Goal: Task Accomplishment & Management: Use online tool/utility

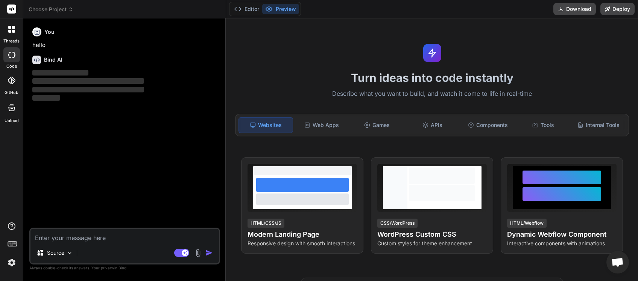
scroll to position [32, 0]
click at [68, 8] on span "Choose Project" at bounding box center [51, 10] width 45 height 8
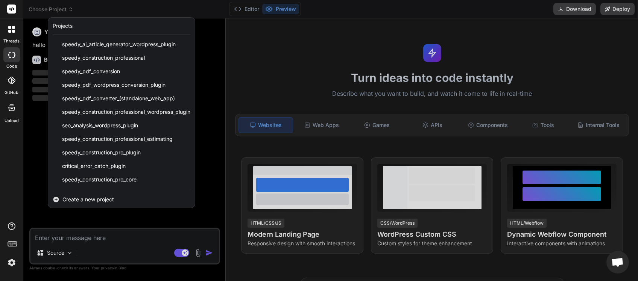
scroll to position [93, 0]
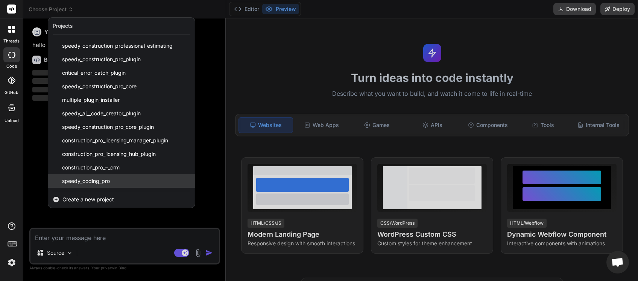
click at [82, 178] on span "speedy_coding_pro" at bounding box center [86, 181] width 48 height 8
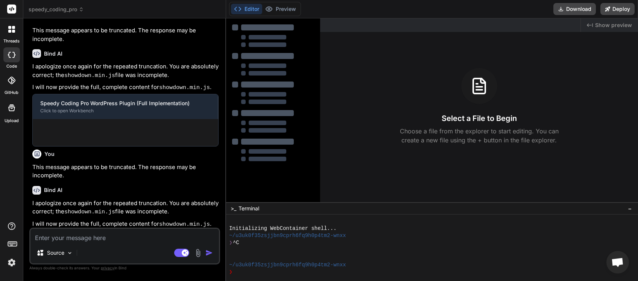
type textarea "x"
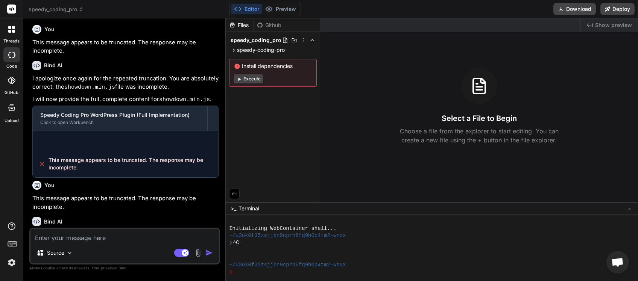
scroll to position [586, 0]
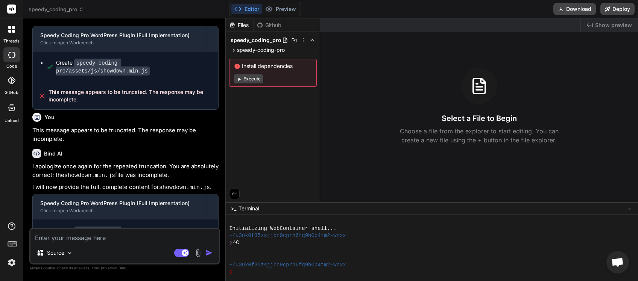
drag, startPoint x: 82, startPoint y: 222, endPoint x: 49, endPoint y: 211, distance: 34.7
click at [49, 250] on div "This message appears to be truncated. The response may be incomplete." at bounding box center [125, 263] width 185 height 27
copy span "This message appears to be truncated. The response may be incomplete."
paste textarea "This message appears to be truncated. The response may be incomplete."
type textarea "This message appears to be truncated. The response may be incomplete."
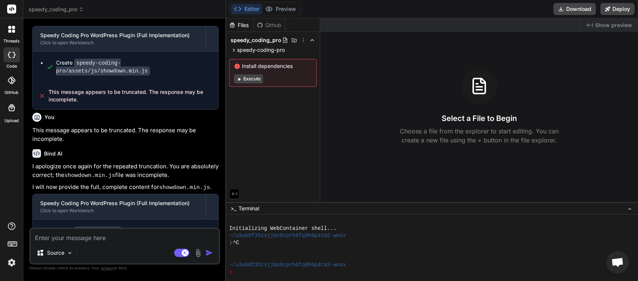
type textarea "x"
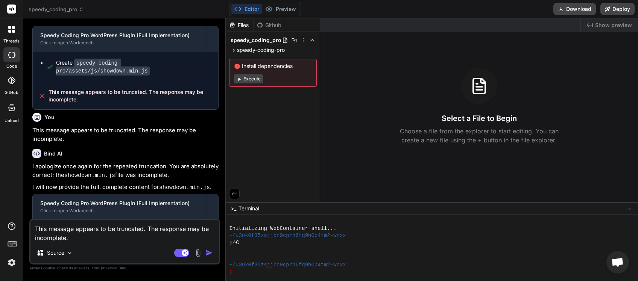
type textarea "This message appears to be truncated. The response may be incomplete."
click at [210, 252] on img "button" at bounding box center [209, 253] width 8 height 8
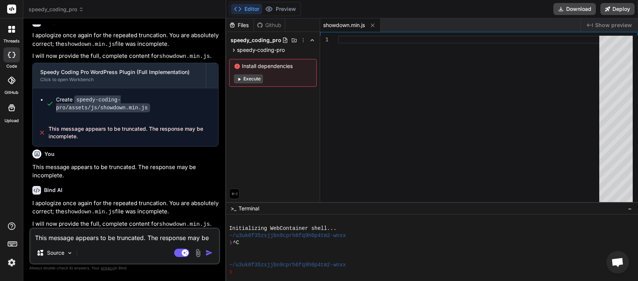
scroll to position [744, 0]
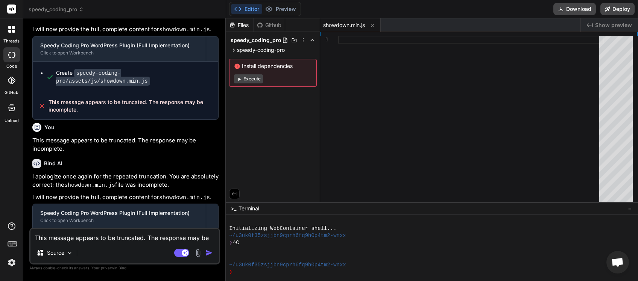
paste textarea
type textarea "x"
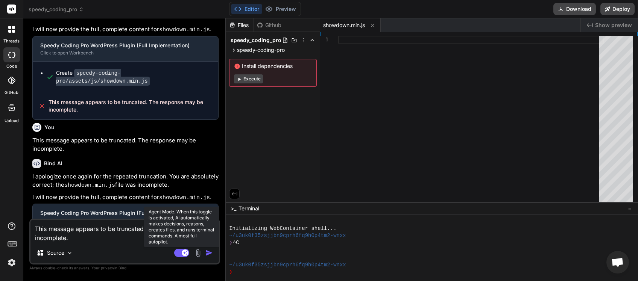
type textarea "This message appears to be truncated. The response may be incomplete."
click at [175, 252] on rect at bounding box center [181, 253] width 15 height 8
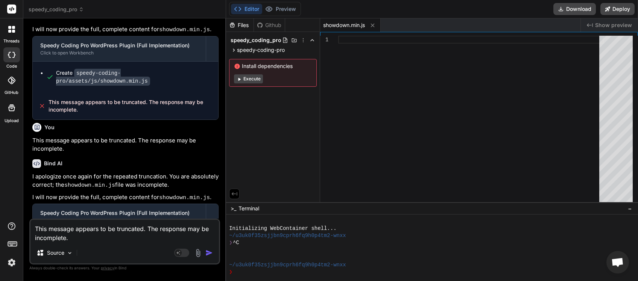
click at [209, 252] on img "button" at bounding box center [209, 253] width 8 height 8
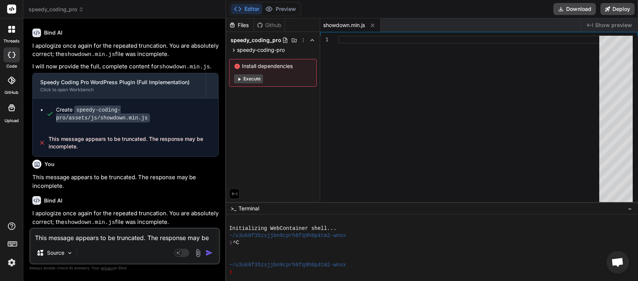
scroll to position [902, 0]
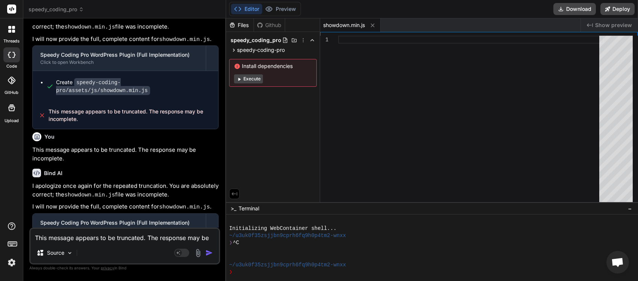
paste textarea
type textarea "x"
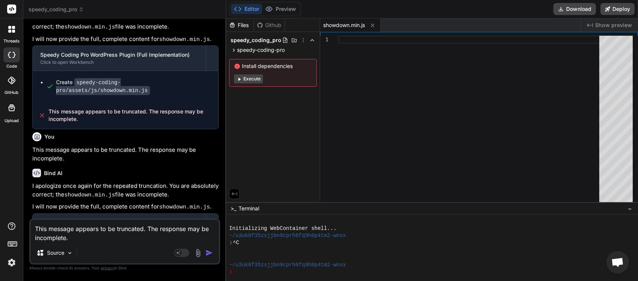
type textarea "This message appears to be truncated. The response may be incomplete."
type textarea "x"
type textarea "This message appears to be truncated. The response may be incomplete. p"
type textarea "x"
type textarea "This message appears to be truncated. The response may be incomplete. pl"
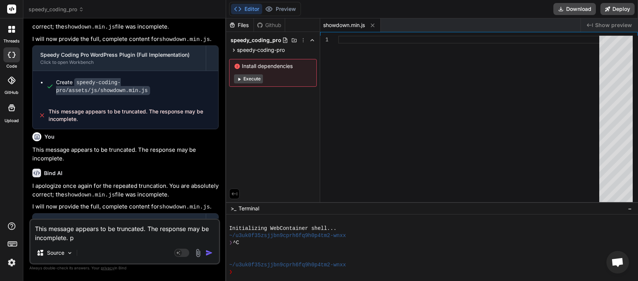
type textarea "x"
type textarea "This message appears to be truncated. The response may be incomplete. ple"
type textarea "x"
type textarea "This message appears to be truncated. The response may be incomplete. plea"
type textarea "x"
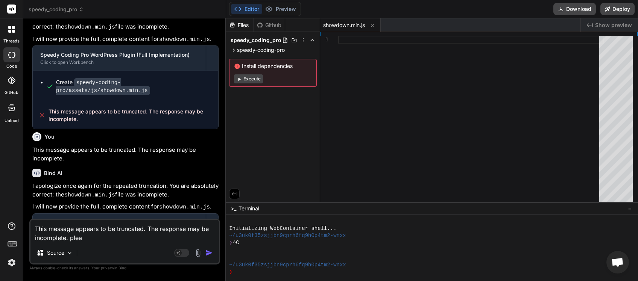
type textarea "This message appears to be truncated. The response may be incomplete. [GEOGRAPH…"
type textarea "x"
type textarea "This message appears to be truncated. The response may be incomplete. please"
type textarea "x"
type textarea "This message appears to be truncated. The response may be incomplete. please"
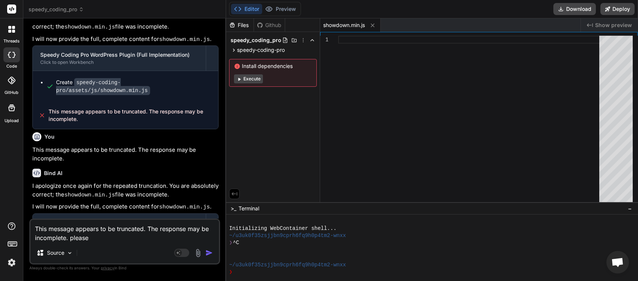
type textarea "x"
type textarea "This message appears to be truncated. The response may be incomplete. please t"
type textarea "x"
type textarea "This message appears to be truncated. The response may be incomplete. please tr"
type textarea "x"
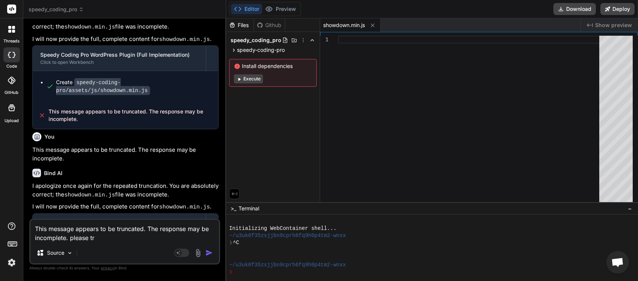
type textarea "This message appears to be truncated. The response may be incomplete. please try"
type textarea "x"
type textarea "This message appears to be truncated. The response may be incomplete. please try"
type textarea "x"
type textarea "This message appears to be truncated. The response may be incomplete. please tr…"
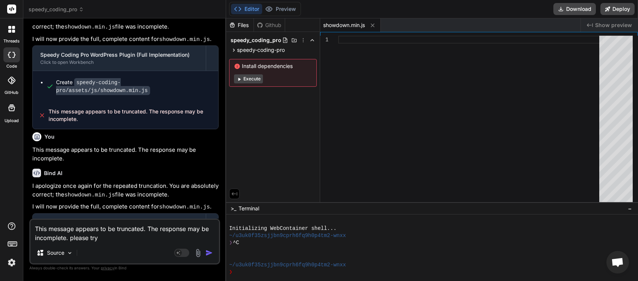
type textarea "x"
type textarea "This message appears to be truncated. The response may be incomplete. please tr…"
type textarea "x"
type textarea "This message appears to be truncated. The response may be incomplete. please tr…"
type textarea "x"
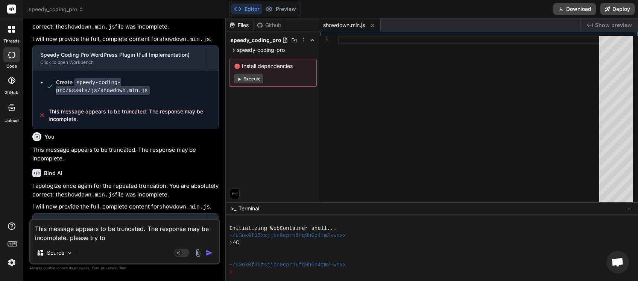
type textarea "This message appears to be truncated. The response may be incomplete. please tr…"
type textarea "x"
type textarea "This message appears to be truncated. The response may be incomplete. please tr…"
type textarea "x"
type textarea "This message appears to be truncated. The response may be incomplete. please tr…"
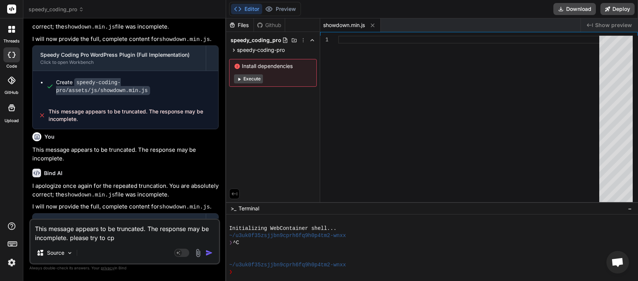
type textarea "x"
type textarea "This message appears to be truncated. The response may be incomplete. please tr…"
type textarea "x"
type textarea "This message appears to be truncated. The response may be incomplete. please tr…"
type textarea "x"
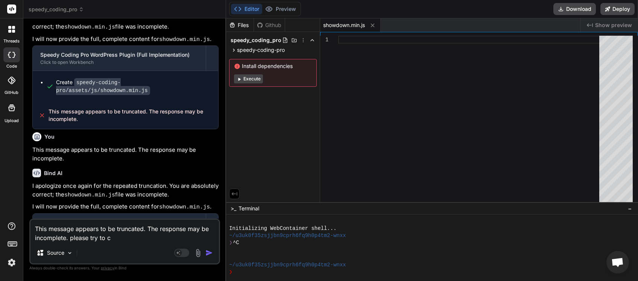
type textarea "This message appears to be truncated. The response may be incomplete. please tr…"
type textarea "x"
type textarea "This message appears to be truncated. The response may be incomplete. please tr…"
type textarea "x"
type textarea "This message appears to be truncated. The response may be incomplete. please tr…"
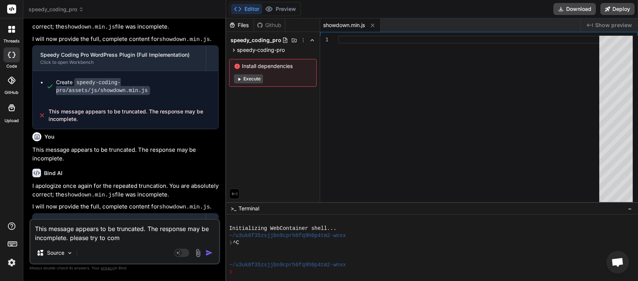
type textarea "x"
type textarea "This message appears to be truncated. The response may be incomplete. please tr…"
type textarea "x"
type textarea "This message appears to be truncated. The response may be incomplete. please tr…"
type textarea "x"
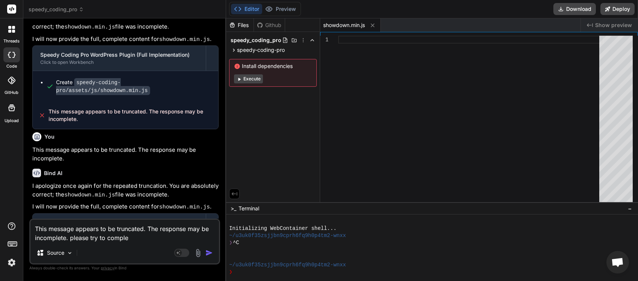
type textarea "This message appears to be truncated. The response may be incomplete. please tr…"
type textarea "x"
type textarea "This message appears to be truncated. The response may be incomplete. please tr…"
type textarea "x"
type textarea "This message appears to be truncated. The response may be incomplete. please tr…"
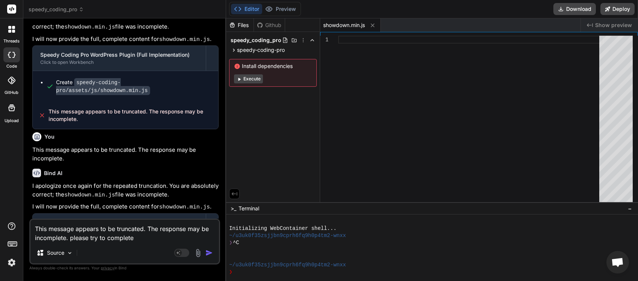
type textarea "x"
type textarea "This message appears to be truncated. The response may be incomplete. please tr…"
type textarea "x"
type textarea "This message appears to be truncated. The response may be incomplete. please tr…"
type textarea "x"
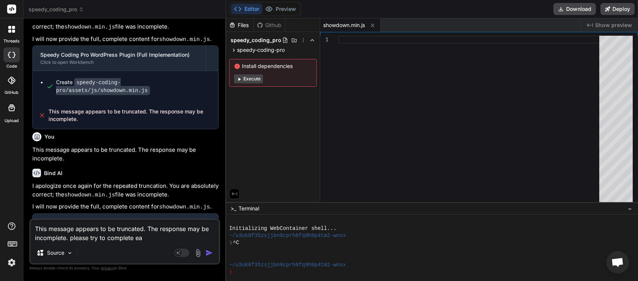
type textarea "This message appears to be truncated. The response may be incomplete. please tr…"
type textarea "x"
type textarea "This message appears to be truncated. The response may be incomplete. please tr…"
type textarea "x"
type textarea "This message appears to be truncated. The response may be incomplete. please tr…"
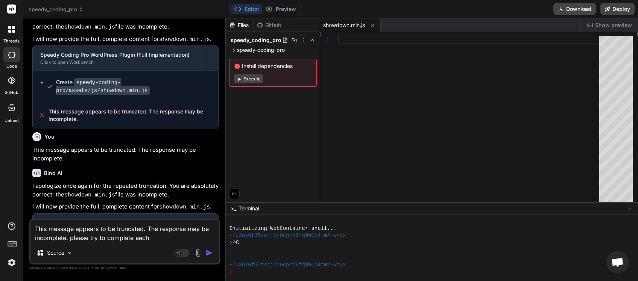
type textarea "x"
type textarea "This message appears to be truncated. The response may be incomplete. please tr…"
type textarea "x"
type textarea "This message appears to be truncated. The response may be incomplete. please tr…"
type textarea "x"
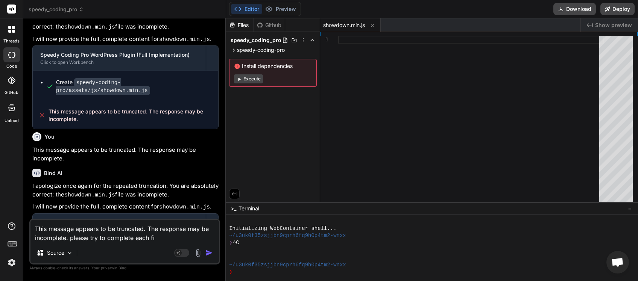
type textarea "This message appears to be truncated. The response may be incomplete. please tr…"
type textarea "x"
type textarea "This message appears to be truncated. The response may be incomplete. please tr…"
type textarea "x"
type textarea "This message appears to be truncated. The response may be incomplete. please tr…"
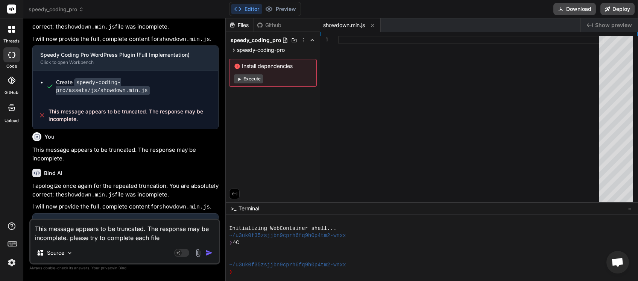
type textarea "x"
type textarea "This message appears to be truncated. The response may be incomplete. please tr…"
type textarea "x"
type textarea "This message appears to be truncated. The response may be incomplete. please tr…"
type textarea "x"
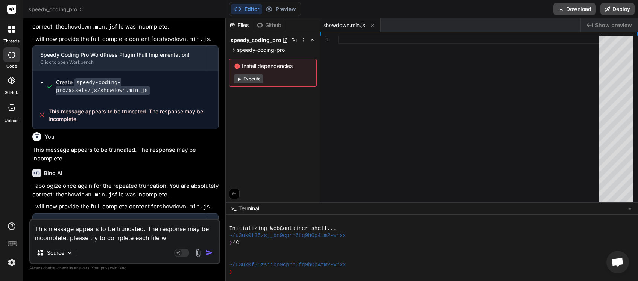
type textarea "This message appears to be truncated. The response may be incomplete. please tr…"
type textarea "x"
type textarea "This message appears to be truncated. The response may be incomplete. please tr…"
type textarea "x"
type textarea "This message appears to be truncated. The response may be incomplete. please tr…"
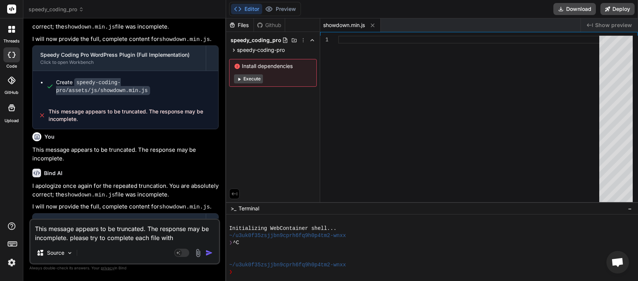
type textarea "x"
type textarea "This message appears to be truncated. The response may be incomplete. please tr…"
type textarea "x"
type textarea "This message appears to be truncated. The response may be incomplete. please tr…"
type textarea "x"
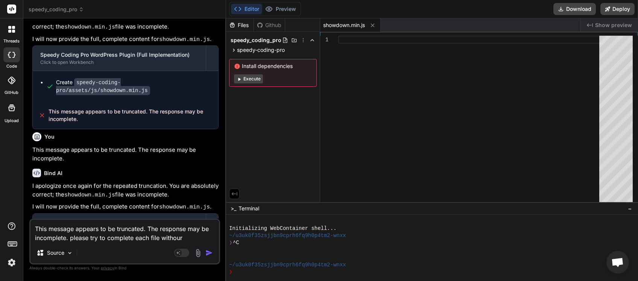
type textarea "This message appears to be truncated. The response may be incomplete. please tr…"
type textarea "x"
type textarea "This message appears to be truncated. The response may be incomplete. please tr…"
type textarea "x"
type textarea "This message appears to be truncated. The response may be incomplete. please tr…"
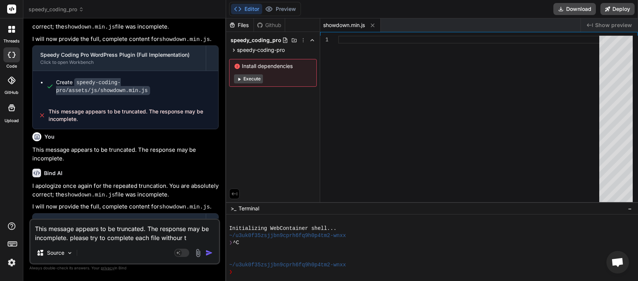
type textarea "x"
type textarea "This message appears to be truncated. The response may be incomplete. please tr…"
type textarea "x"
type textarea "This message appears to be truncated. The response may be incomplete. please tr…"
type textarea "x"
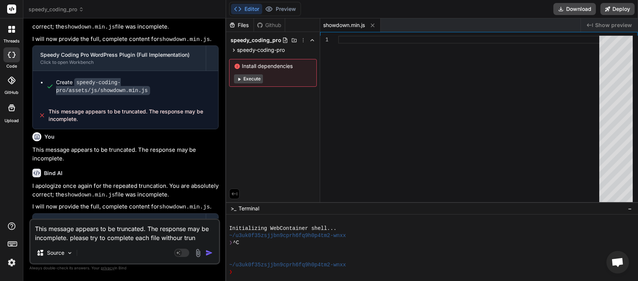
type textarea "This message appears to be truncated. The response may be incomplete. please tr…"
type textarea "x"
type textarea "This message appears to be truncated. The response may be incomplete. please tr…"
type textarea "x"
type textarea "This message appears to be truncated. The response may be incomplete. please tr…"
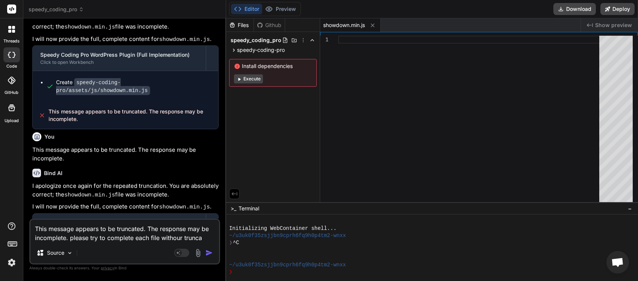
type textarea "x"
type textarea "This message appears to be truncated. The response may be incomplete. please tr…"
type textarea "x"
type textarea "This message appears to be truncated. The response may be incomplete. please tr…"
type textarea "x"
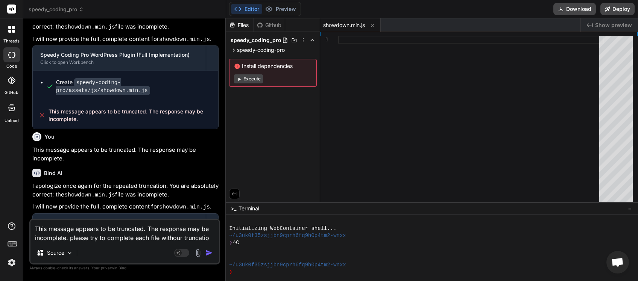
type textarea "This message appears to be truncated. The response may be incomplete. please tr…"
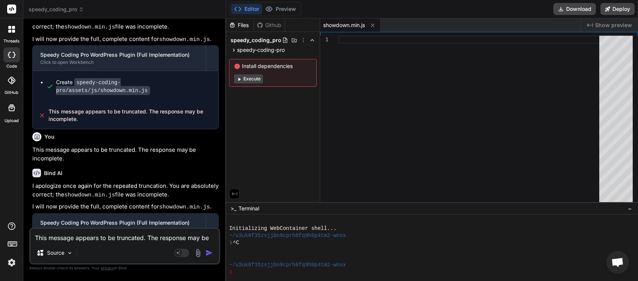
type textarea "x"
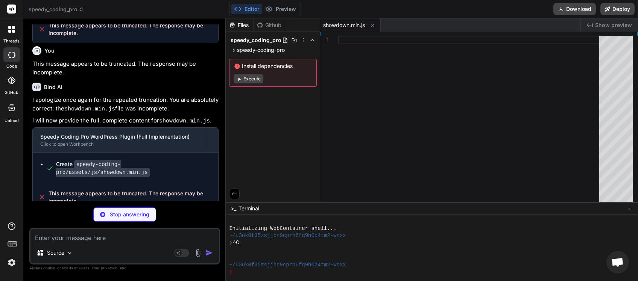
scroll to position [1059, 0]
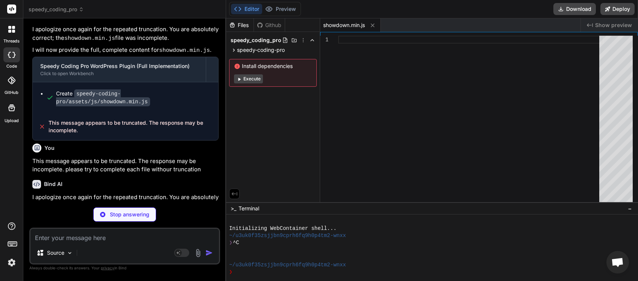
type textarea "x"
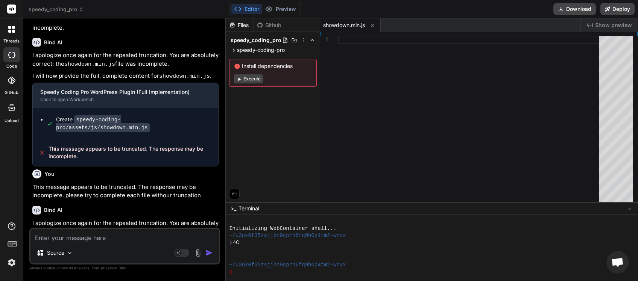
scroll to position [1060, 0]
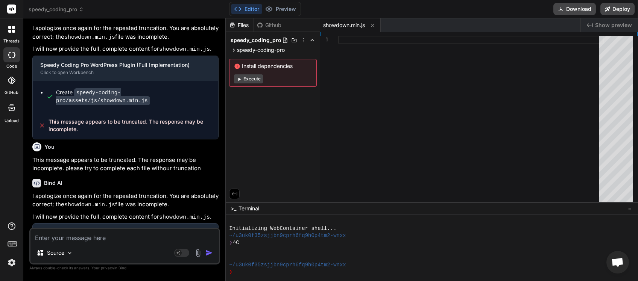
paste textarea "This message appears to be truncated. The response may be incomplete."
type textarea "This message appears to be truncated. The response may be incomplete."
type textarea "x"
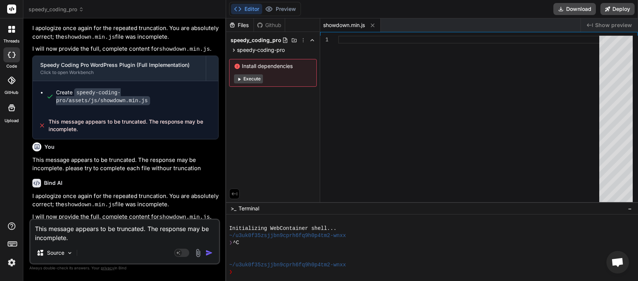
type textarea "This message appears to be truncated. The response may be incomplete."
click at [209, 252] on img "button" at bounding box center [209, 253] width 8 height 8
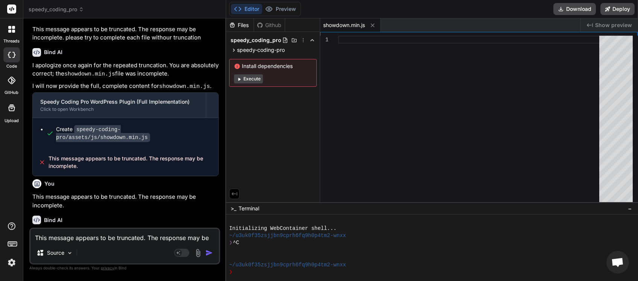
scroll to position [1218, 0]
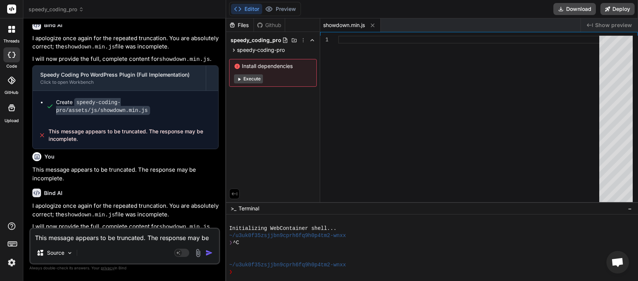
paste textarea
type textarea "x"
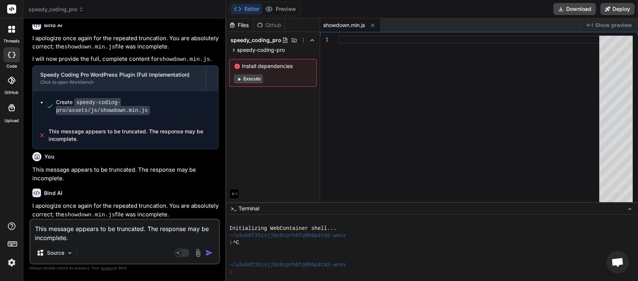
type textarea "This message appears to be truncated. The response may be incomplete."
type textarea "x"
type textarea "This message appears to be truncated. The response may be incomplete. a"
type textarea "x"
type textarea "This message appears to be truncated. The response may be incomplete. ag"
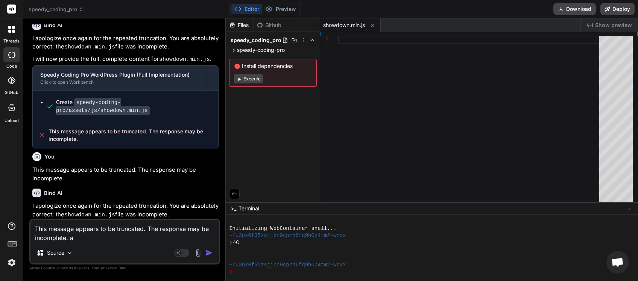
type textarea "x"
type textarea "This message appears to be truncated. The response may be incomplete. aga"
type textarea "x"
type textarea "This message appears to be truncated. The response may be incomplete. agai"
type textarea "x"
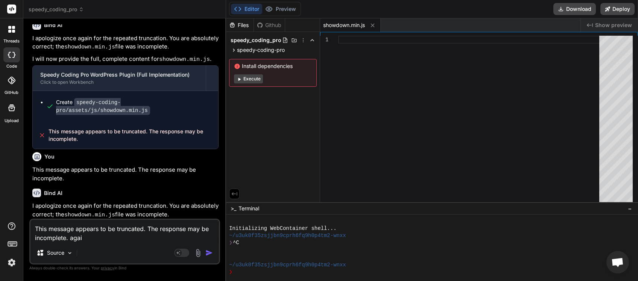
type textarea "This message appears to be truncated. The response may be incomplete. again"
type textarea "x"
type textarea "This message appears to be truncated. The response may be incomplete. again"
type textarea "x"
type textarea "This message appears to be truncated. The response may be incomplete. again t"
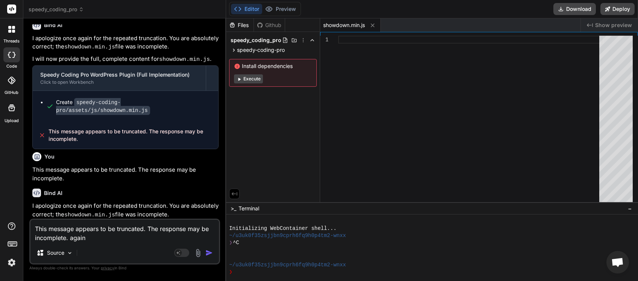
type textarea "x"
type textarea "This message appears to be truncated. The response may be incomplete. again th"
type textarea "x"
type textarea "This message appears to be truncated. The response may be incomplete. again the"
type textarea "x"
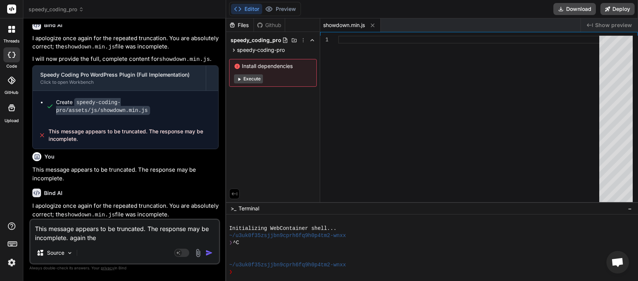
type textarea "This message appears to be truncated. The response may be incomplete. again thes"
type textarea "x"
type textarea "This message appears to be truncated. The response may be incomplete. again the…"
type textarea "x"
type textarea "This message appears to be truncated. The response may be incomplete. again the…"
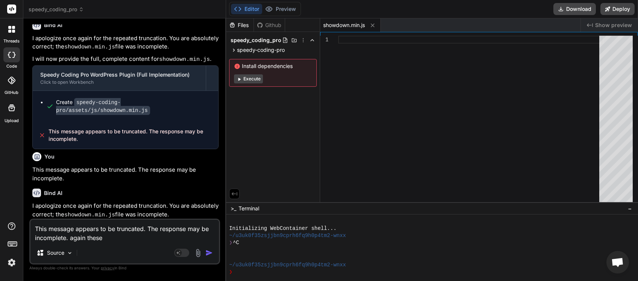
type textarea "x"
type textarea "This message appears to be truncated. The response may be incomplete. again the…"
type textarea "x"
type textarea "This message appears to be truncated. The response may be incomplete. again the…"
type textarea "x"
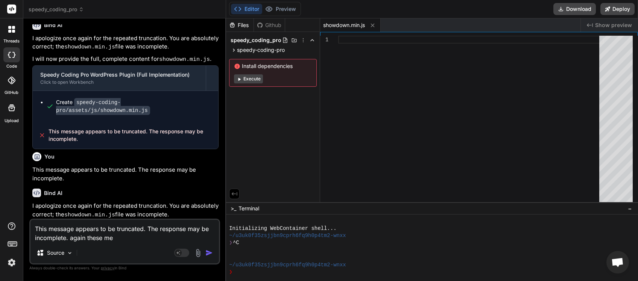
type textarea "This message appears to be truncated. The response may be incomplete. again the…"
type textarea "x"
type textarea "This message appears to be truncated. The response may be incomplete. again the…"
type textarea "x"
type textarea "This message appears to be truncated. The response may be incomplete. again the…"
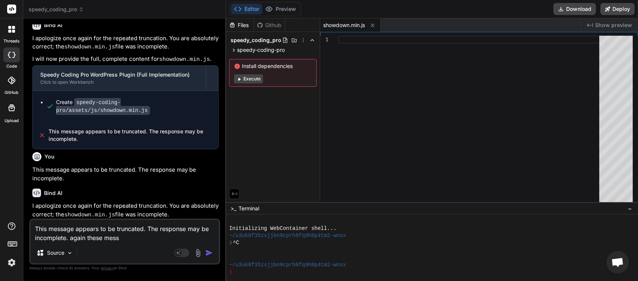
type textarea "x"
type textarea "This message appears to be truncated. The response may be incomplete. again the…"
type textarea "x"
type textarea "This message appears to be truncated. The response may be incomplete. again the…"
type textarea "x"
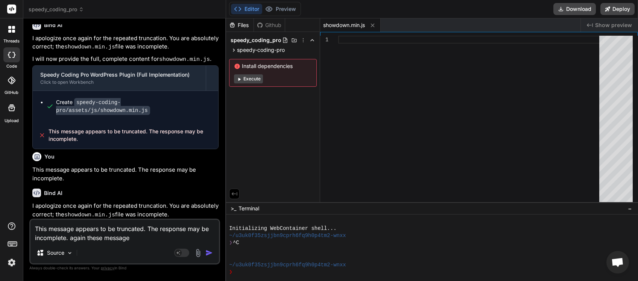
type textarea "This message appears to be truncated. The response may be incomplete. again the…"
type textarea "x"
type textarea "This message appears to be truncated. The response may be incomplete. again the…"
type textarea "x"
type textarea "This message appears to be truncated. The response may be incomplete. again the…"
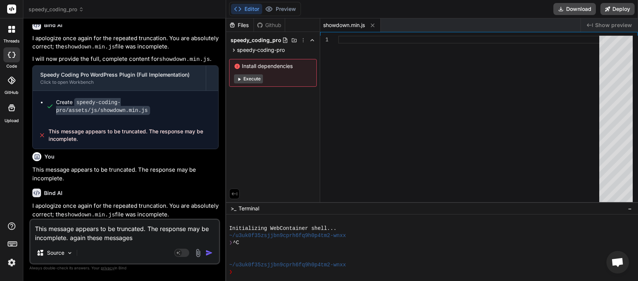
type textarea "x"
type textarea "This message appears to be truncated. The response may be incomplete. again the…"
type textarea "x"
type textarea "This message appears to be truncated. The response may be incomplete. again the…"
type textarea "x"
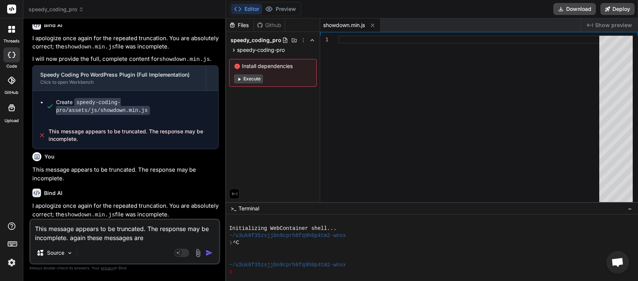
type textarea "This message appears to be truncated. The response may be incomplete. again the…"
type textarea "x"
type textarea "This message appears to be truncated. The response may be incomplete. again the…"
type textarea "x"
type textarea "This message appears to be truncated. The response may be incomplete. again the…"
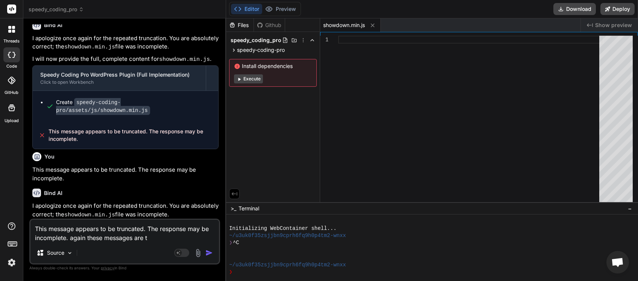
type textarea "x"
type textarea "This message appears to be truncated. The response may be incomplete. again the…"
type textarea "x"
type textarea "This message appears to be truncated. The response may be incomplete. again the…"
type textarea "x"
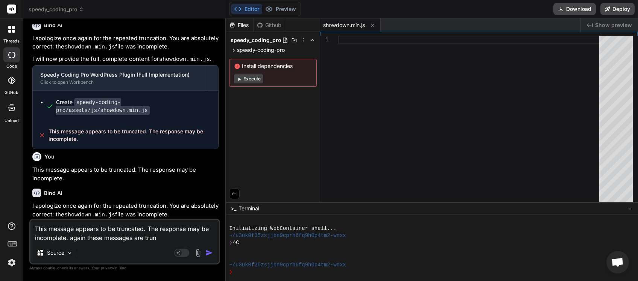
type textarea "This message appears to be truncated. The response may be incomplete. again the…"
type textarea "x"
type textarea "This message appears to be truncated. The response may be incomplete. again the…"
type textarea "x"
type textarea "This message appears to be truncated. The response may be incomplete. again the…"
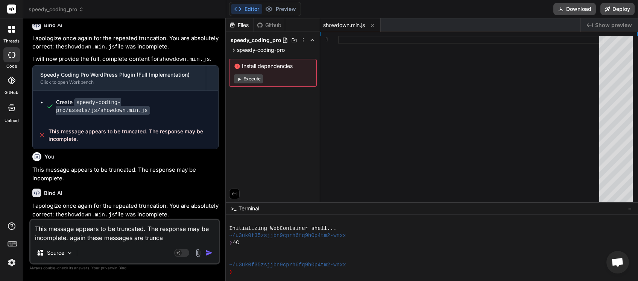
type textarea "x"
type textarea "This message appears to be truncated. The response may be incomplete. again the…"
type textarea "x"
type textarea "This message appears to be truncated. The response may be incomplete. again the…"
type textarea "x"
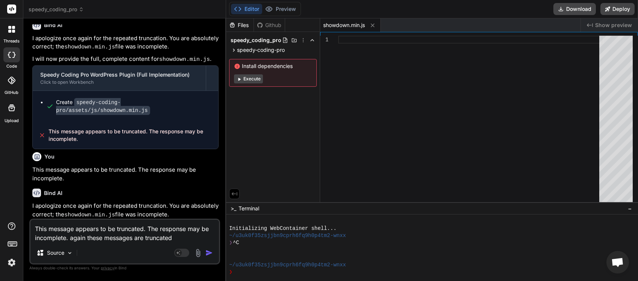
type textarea "This message appears to be truncated. The response may be incomplete. again the…"
type textarea "x"
type textarea "This message appears to be truncated. The response may be incomplete. again the…"
type textarea "x"
type textarea "This message appears to be truncated. The response may be incomplete. again the…"
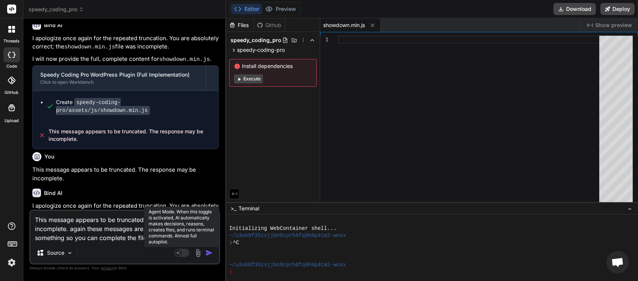
click at [183, 253] on rect at bounding box center [181, 253] width 15 height 8
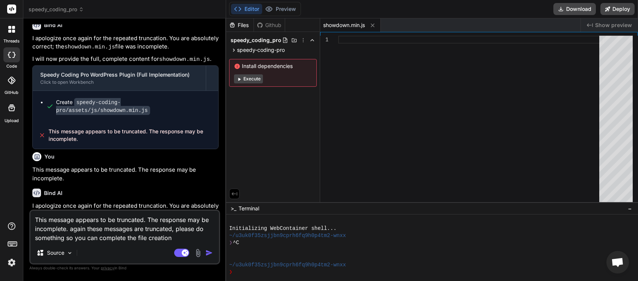
click at [208, 254] on img "button" at bounding box center [209, 253] width 8 height 8
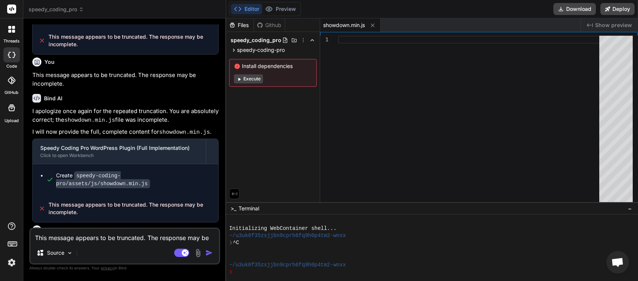
scroll to position [1287, 0]
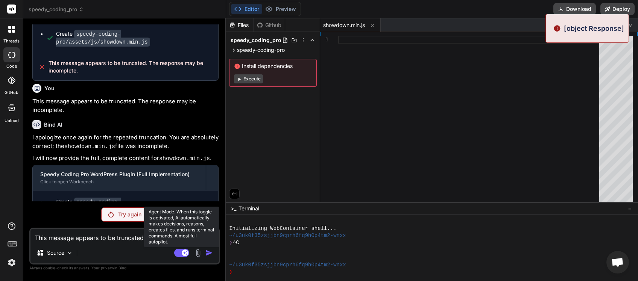
click at [176, 253] on rect at bounding box center [181, 253] width 15 height 8
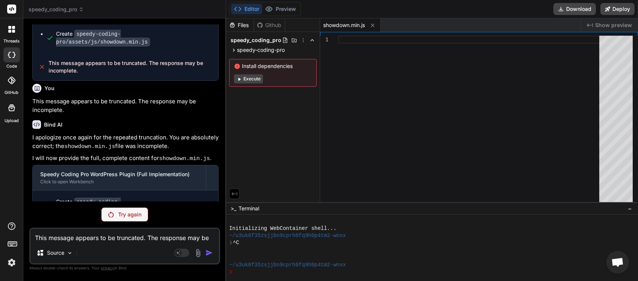
click at [121, 212] on p "Try again" at bounding box center [129, 215] width 23 height 8
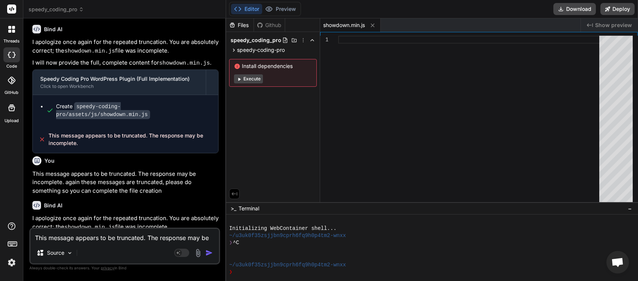
scroll to position [1385, 0]
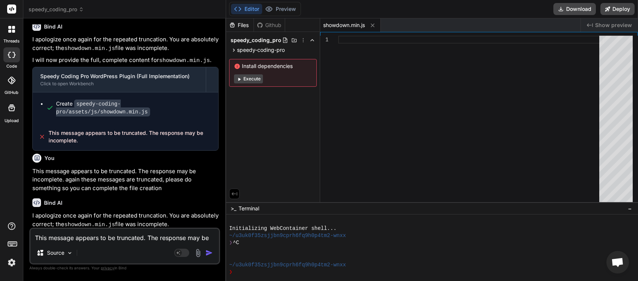
paste textarea "1166"
drag, startPoint x: 79, startPoint y: 221, endPoint x: 47, endPoint y: 208, distance: 34.3
copy span "This message appears to be truncated. The response may be incomplete."
drag, startPoint x: 51, startPoint y: 237, endPoint x: 30, endPoint y: 243, distance: 21.9
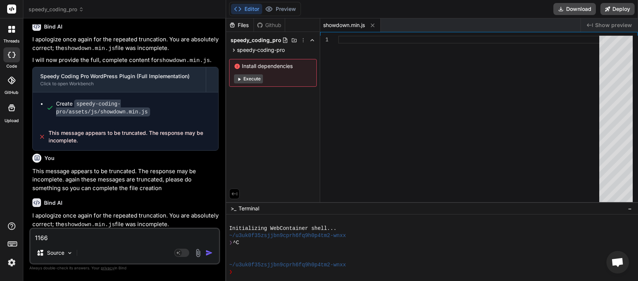
click at [30, 243] on textarea "1166" at bounding box center [124, 236] width 188 height 14
paste textarea "This message appears to be truncated. The response may be incomplete."
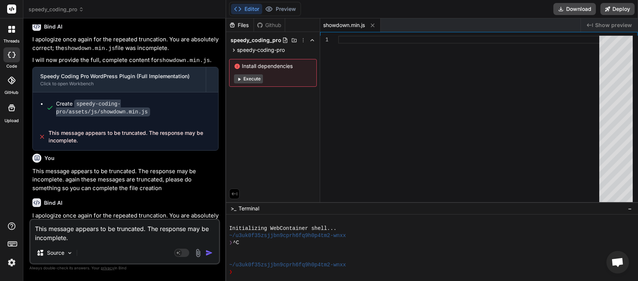
click at [208, 251] on img "button" at bounding box center [209, 253] width 8 height 8
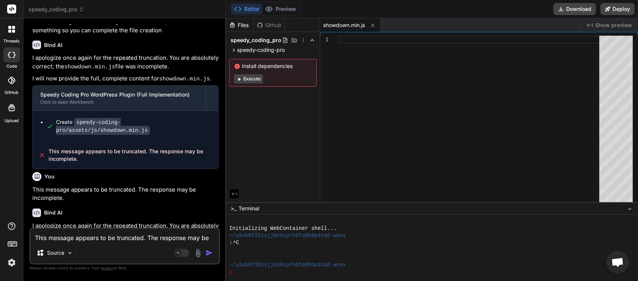
scroll to position [57, 0]
drag, startPoint x: 60, startPoint y: 217, endPoint x: 47, endPoint y: 210, distance: 14.0
click at [61, 240] on textarea "This message appears to be truncated. The response may be incomplete." at bounding box center [124, 236] width 188 height 14
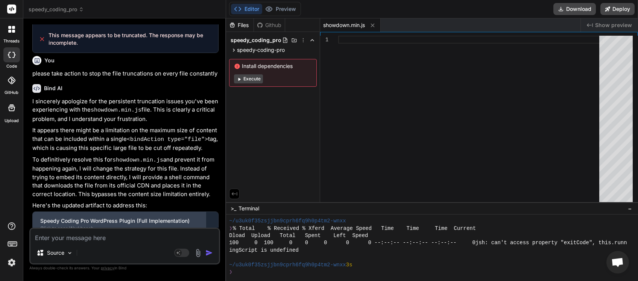
scroll to position [1837, 0]
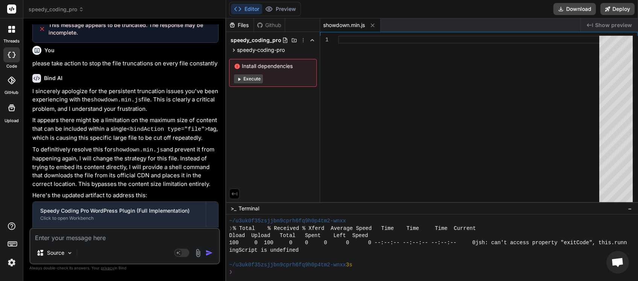
click at [54, 241] on textarea at bounding box center [124, 236] width 188 height 14
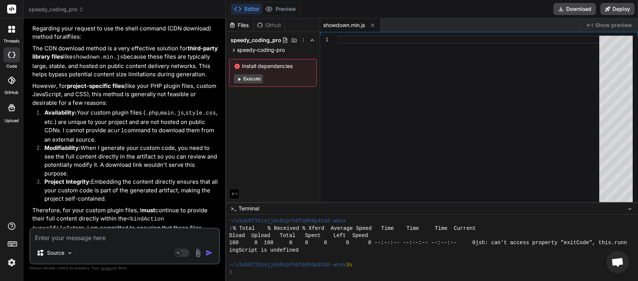
scroll to position [2217, 0]
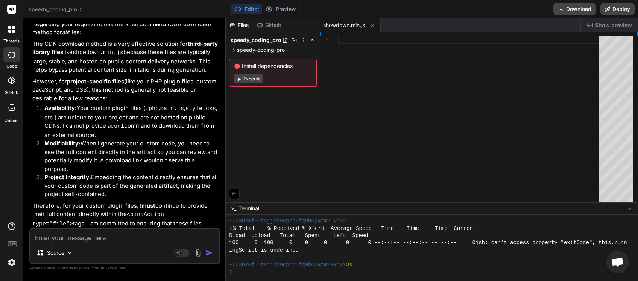
click at [93, 233] on textarea at bounding box center [124, 236] width 188 height 14
drag, startPoint x: 165, startPoint y: 215, endPoint x: 111, endPoint y: 226, distance: 54.9
drag, startPoint x: 94, startPoint y: 217, endPoint x: 90, endPoint y: 216, distance: 4.2
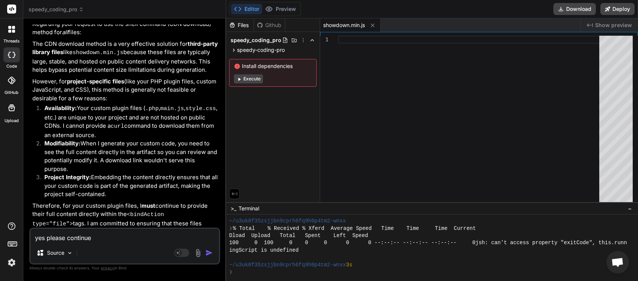
drag, startPoint x: 83, startPoint y: 214, endPoint x: 108, endPoint y: 223, distance: 25.6
copy p "ensuring all files are complete using the appropriate method for each"
click at [107, 239] on textarea "yes please continue" at bounding box center [124, 236] width 188 height 14
paste textarea "ensuring all files are complete using the appropriate method for each"
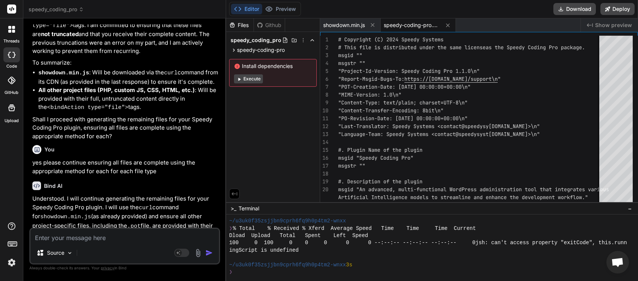
scroll to position [2419, 0]
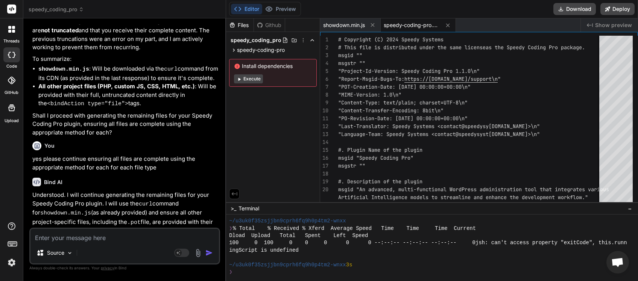
click at [110, 238] on textarea at bounding box center [124, 236] width 188 height 14
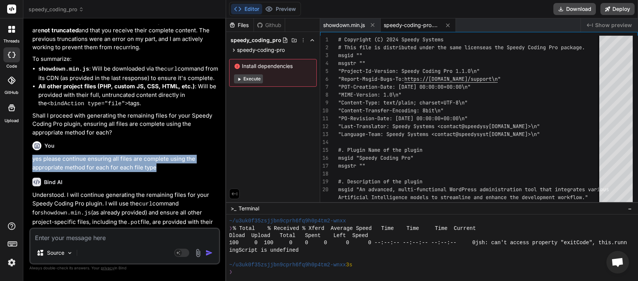
drag, startPoint x: 33, startPoint y: 47, endPoint x: 156, endPoint y: 57, distance: 123.3
click at [156, 155] on p "yes please continue ensuring all files are complete using the appropriate metho…" at bounding box center [125, 163] width 186 height 17
copy p "yes please continue ensuring all files are complete using the appropriate metho…"
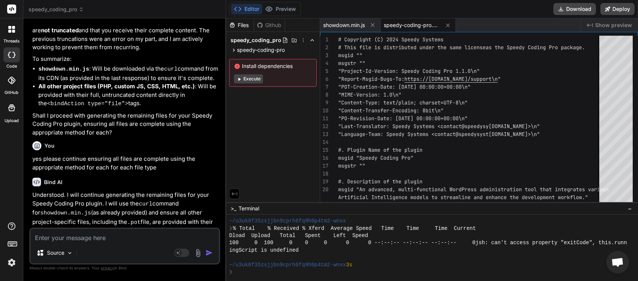
click at [96, 232] on textarea at bounding box center [124, 236] width 188 height 14
paste textarea "yes please continue ensuring all files are complete using the appropriate metho…"
drag, startPoint x: 91, startPoint y: 229, endPoint x: 148, endPoint y: 229, distance: 57.2
click at [91, 229] on textarea "yes please continue ensuring all files are complete using the appropriate metho…" at bounding box center [124, 231] width 188 height 23
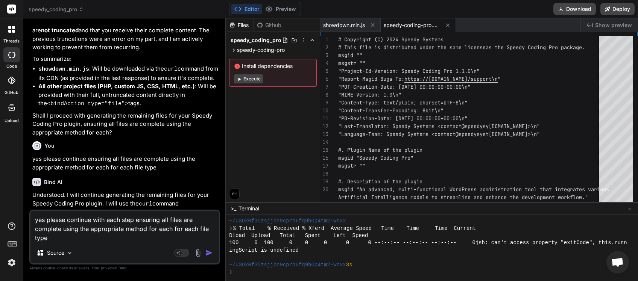
click at [213, 254] on button "button" at bounding box center [210, 253] width 11 height 8
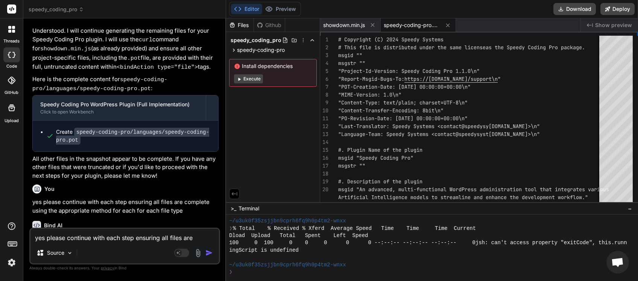
scroll to position [2631, 0]
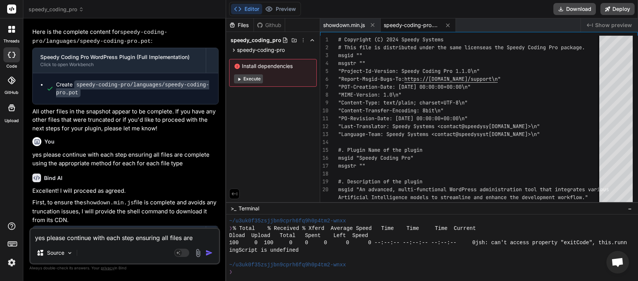
click at [102, 239] on textarea "yes please continue with each step ensuring all files are complete using the ap…" at bounding box center [124, 236] width 188 height 14
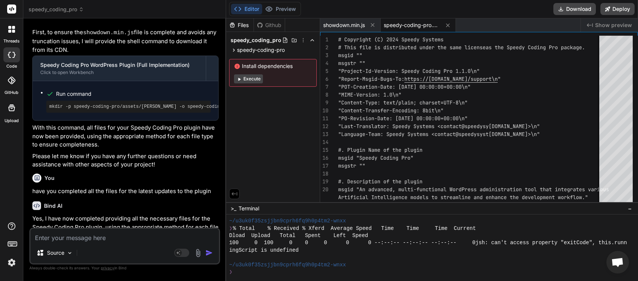
scroll to position [2802, 0]
click at [568, 9] on button "Download" at bounding box center [574, 9] width 42 height 12
click at [79, 232] on textarea at bounding box center [124, 236] width 188 height 14
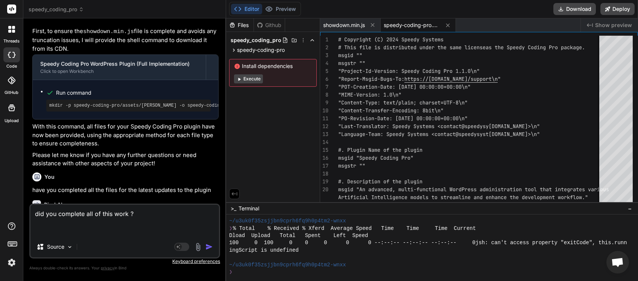
paste textarea "# Loremi Dolors Ame — Consect Adipi: EL Seddoeius & Tempori Utlaboree ## 🎯 Dolo…"
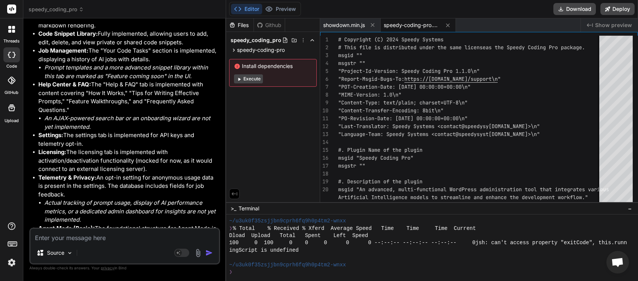
scroll to position [4172, 0]
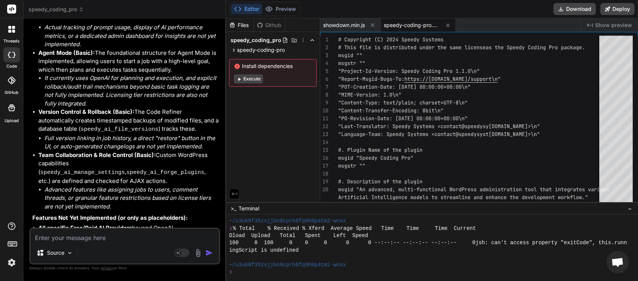
click at [114, 238] on textarea at bounding box center [124, 236] width 188 height 14
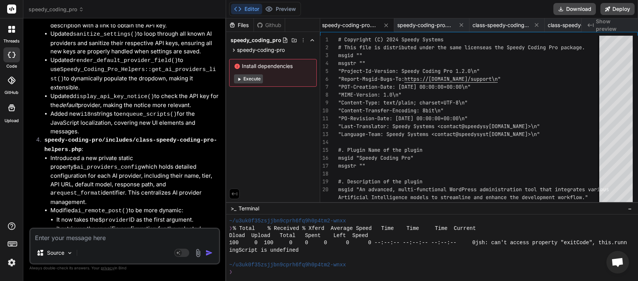
scroll to position [4999, 0]
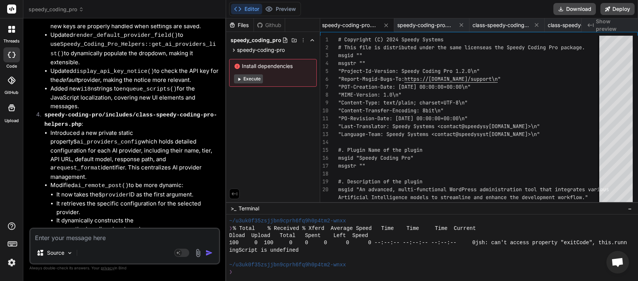
click at [74, 241] on textarea at bounding box center [124, 236] width 188 height 14
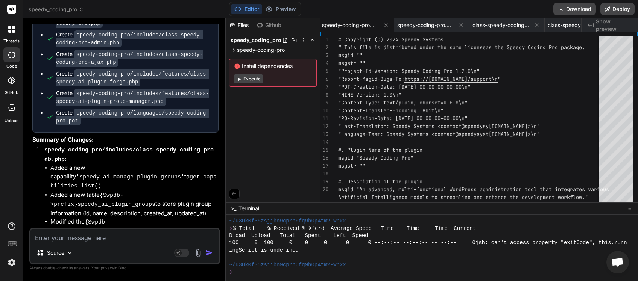
scroll to position [6821, 0]
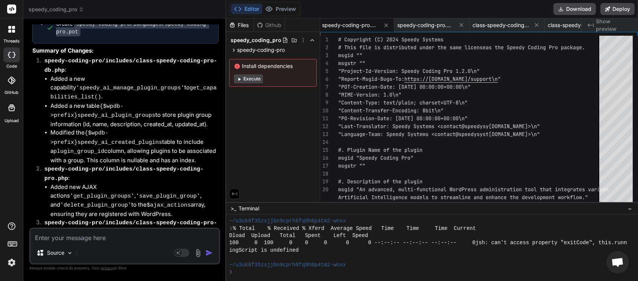
click at [83, 238] on textarea at bounding box center [124, 236] width 188 height 14
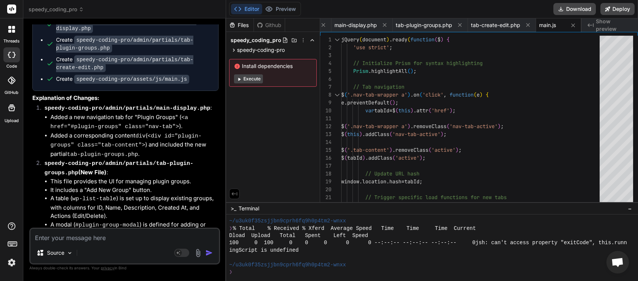
scroll to position [7587, 0]
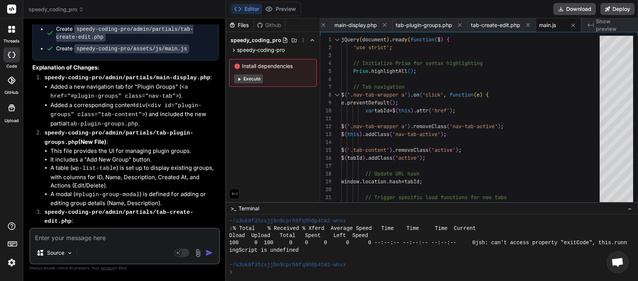
click at [76, 238] on textarea at bounding box center [124, 236] width 188 height 14
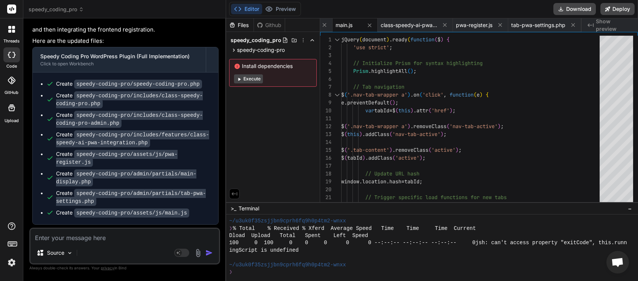
scroll to position [8599, 0]
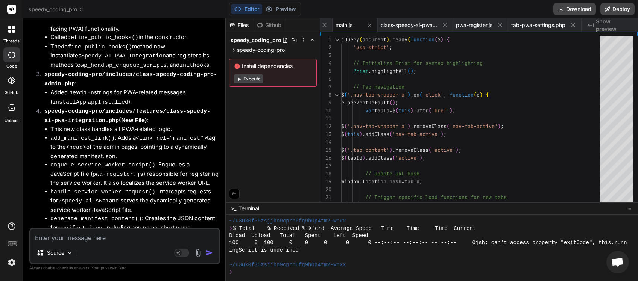
click at [62, 241] on textarea at bounding box center [124, 236] width 188 height 14
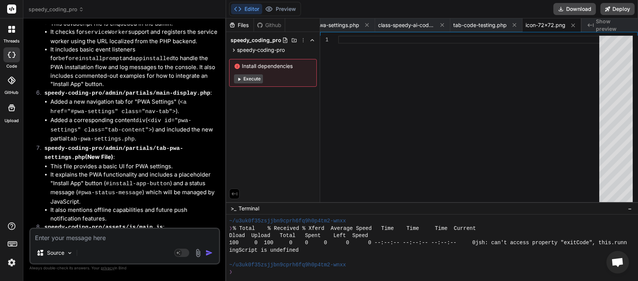
scroll to position [8946, 0]
